Goal: Task Accomplishment & Management: Manage account settings

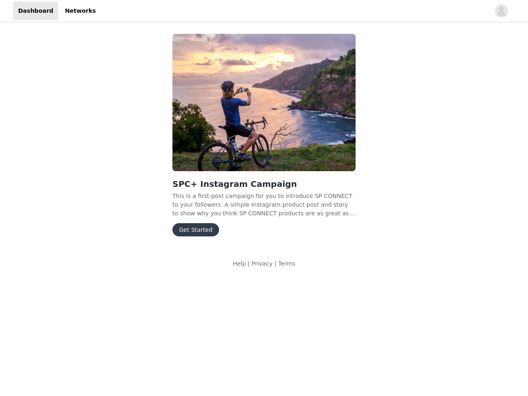
click at [264, 139] on img at bounding box center [264, 102] width 183 height 137
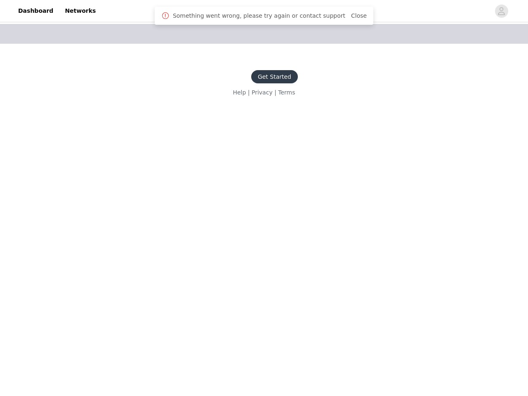
click at [264, 11] on body "Dashboard Networks Get Started Help | Privacy | Terms Something went wrong, ple…" at bounding box center [264, 198] width 528 height 396
click at [502, 11] on icon "avatar" at bounding box center [502, 11] width 8 height 13
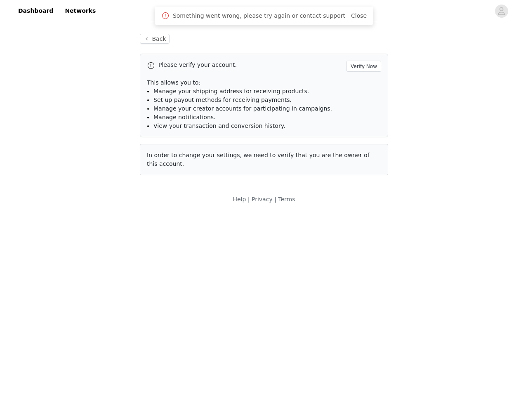
click at [264, 102] on span "Set up payout methods for receiving payments." at bounding box center [223, 100] width 138 height 7
click at [194, 230] on body "Dashboard Networks Back Please verify your account. Verify Now This allows you …" at bounding box center [264, 198] width 528 height 396
